Goal: Task Accomplishment & Management: Use online tool/utility

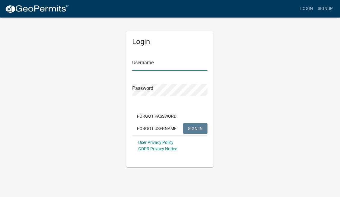
type input "Klsmith"
click at [196, 130] on span "SIGN IN" at bounding box center [195, 128] width 15 height 5
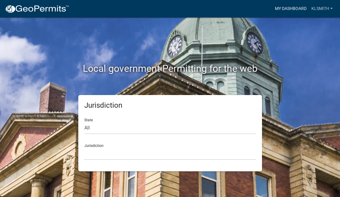
click at [297, 8] on link "My Dashboard" at bounding box center [291, 8] width 36 height 11
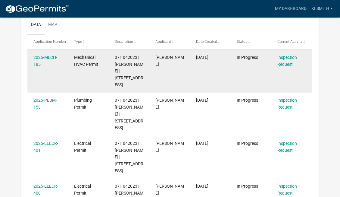
scroll to position [100, 0]
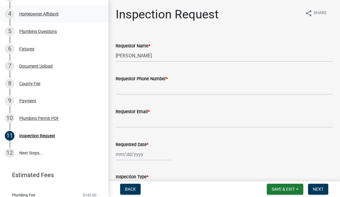
scroll to position [137, 0]
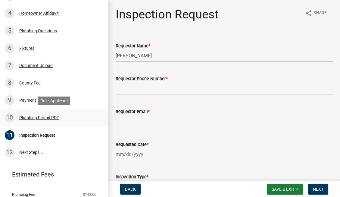
click at [47, 118] on div "Plumbing Permit PDF" at bounding box center [39, 117] width 40 height 4
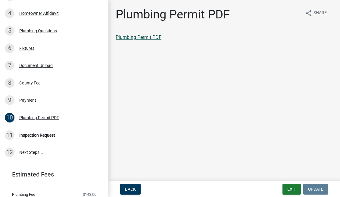
click at [134, 38] on link "Plumbing Permit PDF" at bounding box center [139, 37] width 46 height 6
